Goal: Information Seeking & Learning: Learn about a topic

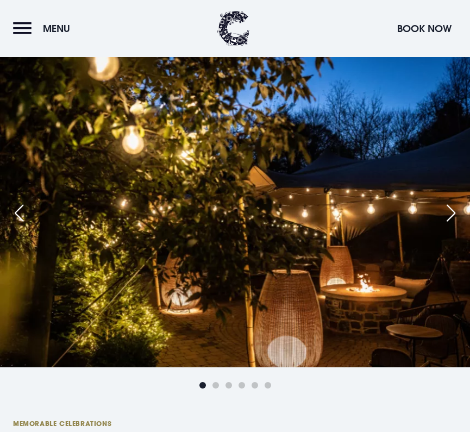
scroll to position [459, 0]
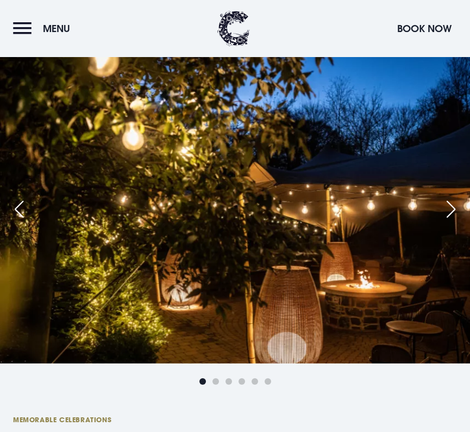
click at [443, 207] on div "Next slide" at bounding box center [451, 209] width 27 height 24
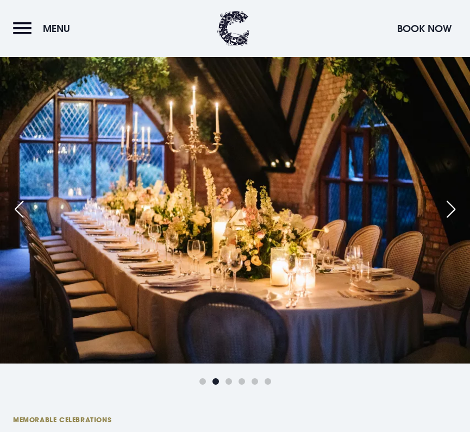
click at [443, 207] on div "Next slide" at bounding box center [451, 209] width 27 height 24
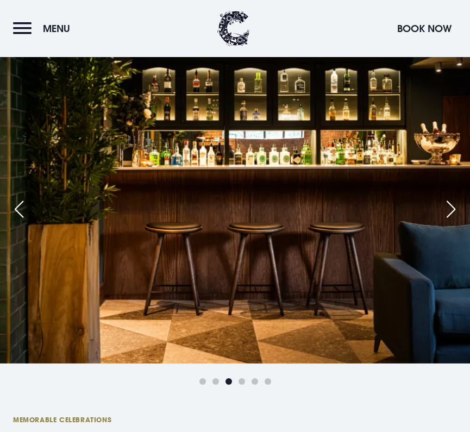
click at [443, 207] on div "Next slide" at bounding box center [451, 209] width 27 height 24
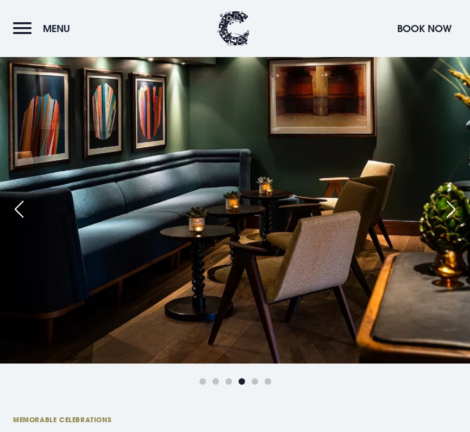
click at [443, 207] on div "Next slide" at bounding box center [451, 209] width 27 height 24
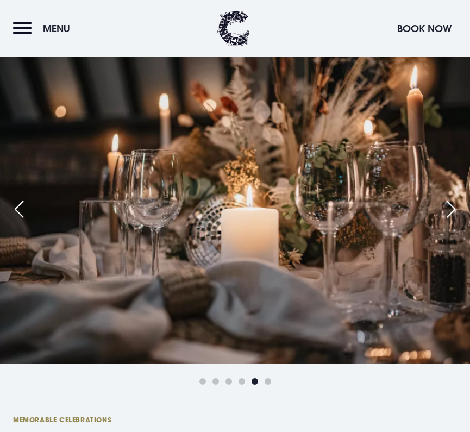
click at [443, 207] on div "Next slide" at bounding box center [451, 209] width 27 height 24
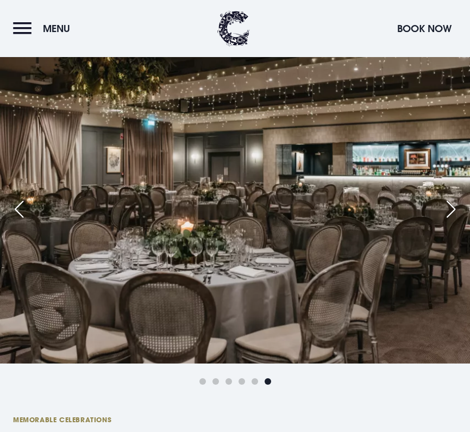
click at [443, 207] on div "Next slide" at bounding box center [451, 209] width 27 height 24
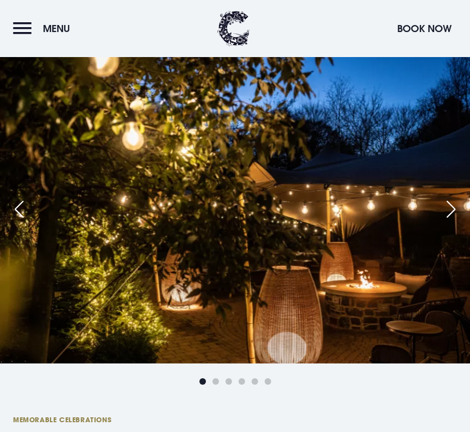
click at [20, 221] on div "Previous slide" at bounding box center [18, 209] width 27 height 24
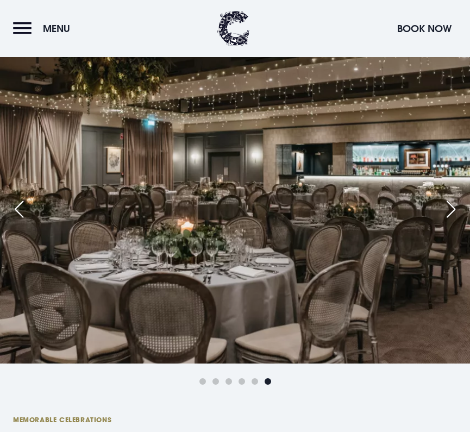
click at [458, 192] on img at bounding box center [235, 207] width 470 height 313
click at [450, 206] on div "Next slide" at bounding box center [451, 209] width 27 height 24
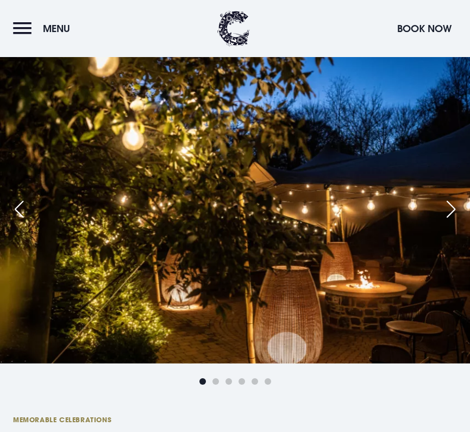
click at [450, 206] on div "Next slide" at bounding box center [451, 209] width 27 height 24
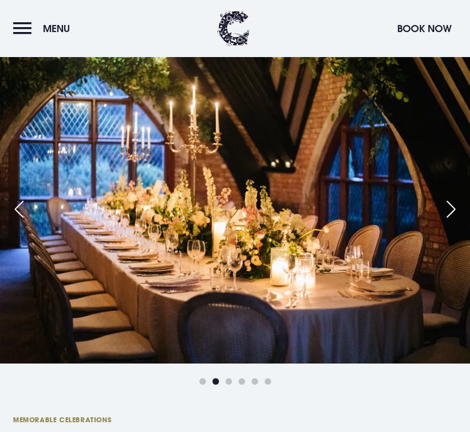
click at [450, 206] on div "Next slide" at bounding box center [451, 209] width 27 height 24
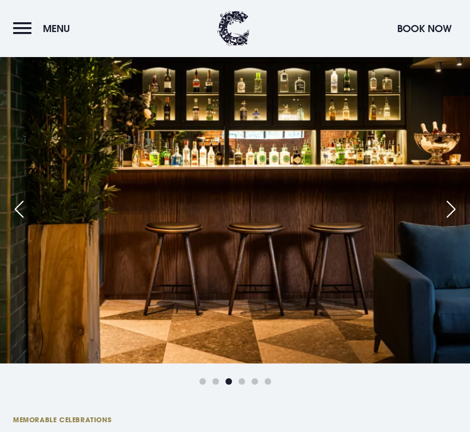
click at [450, 206] on div "Next slide" at bounding box center [451, 209] width 27 height 24
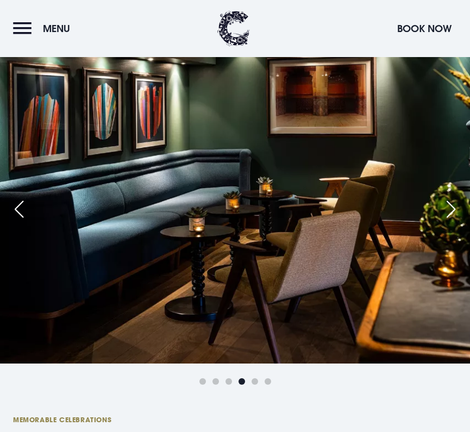
click at [450, 206] on div "Next slide" at bounding box center [451, 209] width 27 height 24
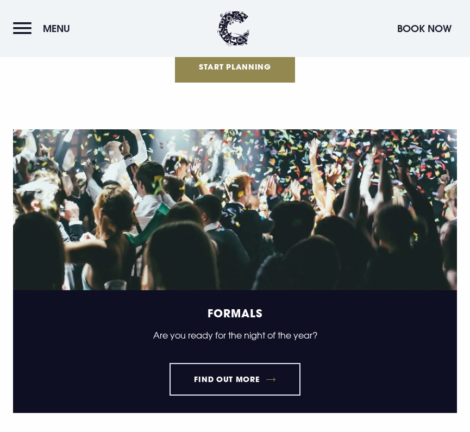
scroll to position [1652, 0]
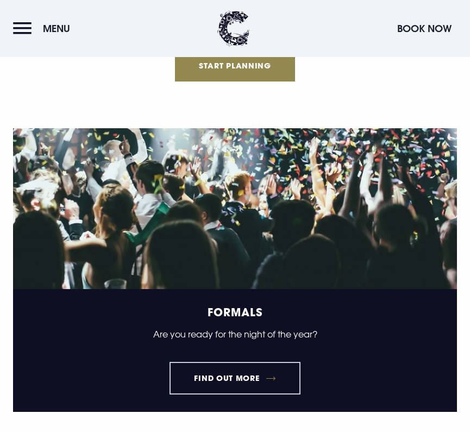
click at [276, 365] on link "Find out more" at bounding box center [235, 378] width 131 height 33
